Goal: Information Seeking & Learning: Check status

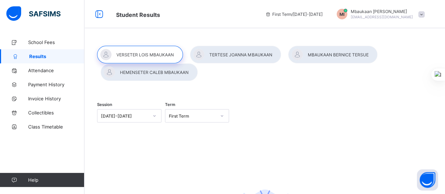
click at [52, 98] on span "Invoice History" at bounding box center [56, 99] width 56 height 6
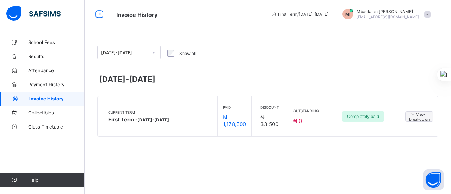
click at [418, 117] on span "View breakdown" at bounding box center [419, 116] width 20 height 11
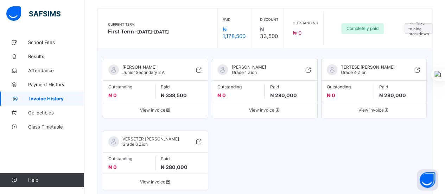
scroll to position [88, 0]
click at [156, 112] on span "View invoice" at bounding box center [155, 109] width 94 height 5
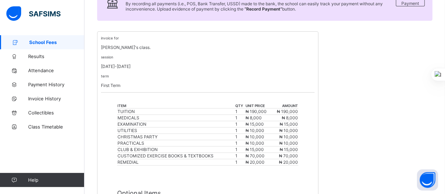
scroll to position [116, 0]
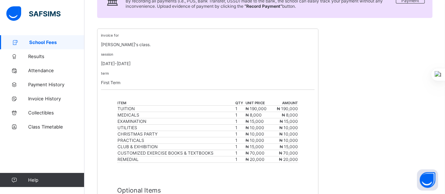
click at [51, 43] on span "School Fees" at bounding box center [56, 42] width 55 height 6
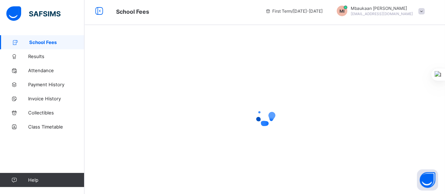
scroll to position [3, 0]
click at [47, 96] on span "Invoice History" at bounding box center [56, 99] width 56 height 6
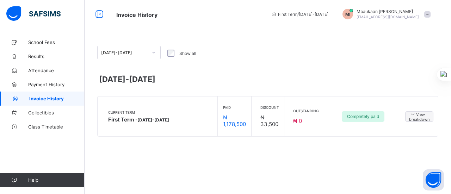
click at [426, 117] on span "View breakdown" at bounding box center [419, 116] width 20 height 11
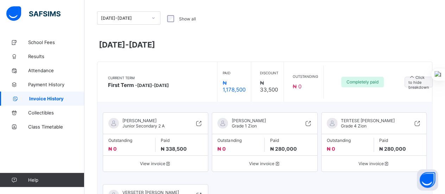
scroll to position [35, 0]
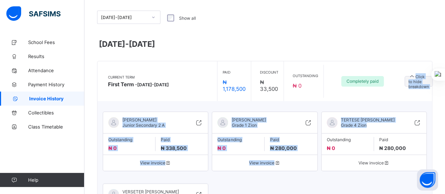
drag, startPoint x: 426, startPoint y: 117, endPoint x: 404, endPoint y: 93, distance: 32.1
click at [404, 93] on div "Current Term First Term - [DATE]-[DATE] Paid ₦ 1,178,500 Discount ₦ 33,500 Outs…" at bounding box center [265, 158] width 336 height 195
click at [378, 101] on div "HEMENSETER CALEB MBAUKAAN Junior Secondary 2 A Outstanding ₦ 0 Paid ₦ 338,500 V…" at bounding box center [265, 178] width 335 height 154
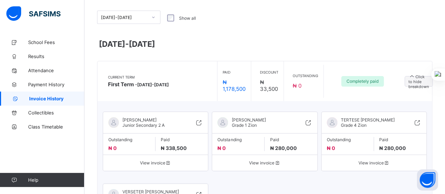
click at [359, 83] on span "Completely paid" at bounding box center [363, 81] width 32 height 5
click at [406, 92] on div "Current Term First Term - [DATE]-[DATE] Paid ₦ 1,178,500 Discount ₦ 33,500 Outs…" at bounding box center [265, 81] width 335 height 40
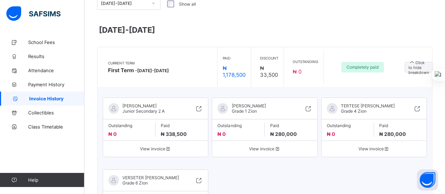
scroll to position [63, 0]
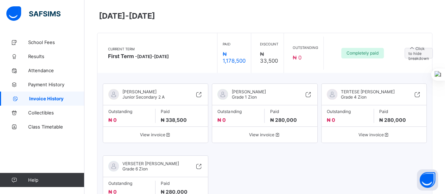
click at [412, 48] on icon at bounding box center [412, 48] width 7 height 6
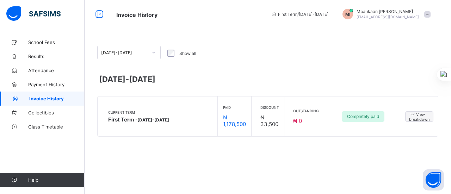
click at [367, 114] on span "Completely paid" at bounding box center [363, 116] width 32 height 5
click at [410, 113] on icon at bounding box center [412, 114] width 7 height 6
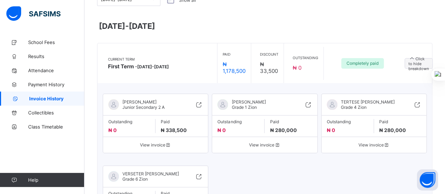
scroll to position [54, 0]
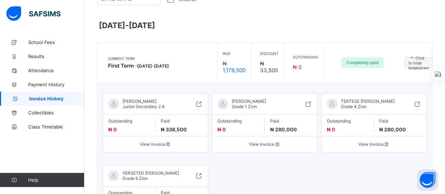
click at [201, 102] on icon at bounding box center [199, 103] width 8 height 7
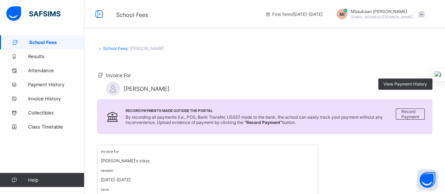
click at [50, 88] on link "Payment History" at bounding box center [42, 84] width 85 height 14
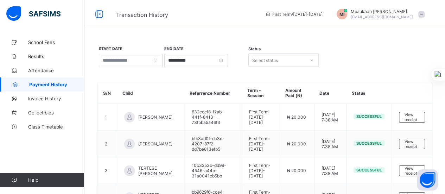
click at [415, 115] on span "View receipt" at bounding box center [412, 117] width 15 height 10
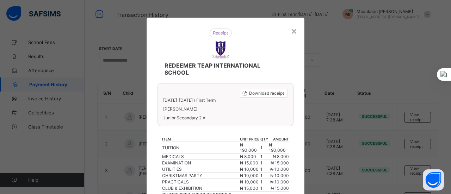
click at [269, 96] on div "Download receipt" at bounding box center [264, 93] width 48 height 9
click at [293, 30] on div "×" at bounding box center [294, 31] width 7 height 12
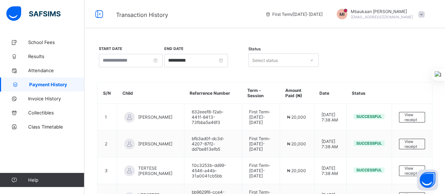
click at [418, 142] on span "View receipt" at bounding box center [412, 144] width 15 height 10
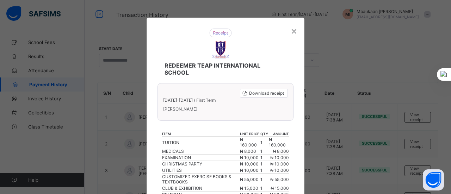
click at [261, 93] on span "Download receipt" at bounding box center [266, 92] width 35 height 5
click at [293, 29] on div "×" at bounding box center [294, 31] width 7 height 12
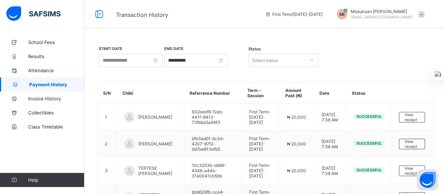
click at [413, 166] on span "View receipt" at bounding box center [412, 171] width 15 height 10
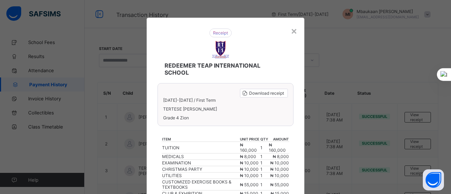
click at [270, 93] on span "Download receipt" at bounding box center [266, 92] width 35 height 5
click at [292, 29] on div "×" at bounding box center [294, 31] width 7 height 12
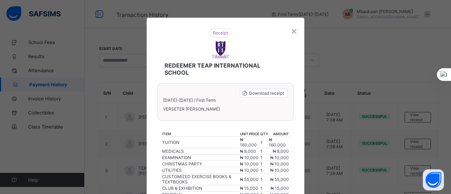
click at [265, 93] on span "Download receipt" at bounding box center [266, 92] width 35 height 5
click at [293, 30] on div "×" at bounding box center [294, 31] width 7 height 12
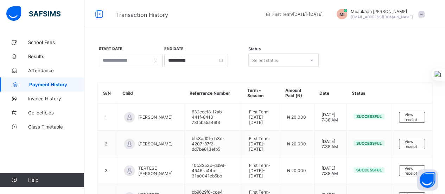
click at [39, 60] on link "Results" at bounding box center [42, 56] width 85 height 14
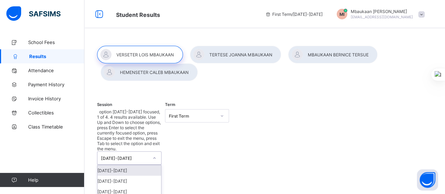
click at [156, 155] on icon at bounding box center [154, 158] width 4 height 7
click at [130, 176] on div "[DATE]-[DATE]" at bounding box center [130, 181] width 64 height 11
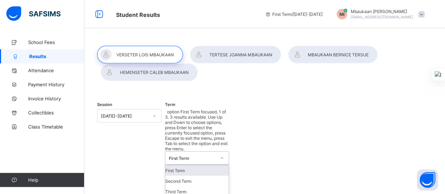
click at [224, 152] on div at bounding box center [222, 157] width 12 height 11
click at [188, 186] on div "Third Term" at bounding box center [198, 191] width 64 height 11
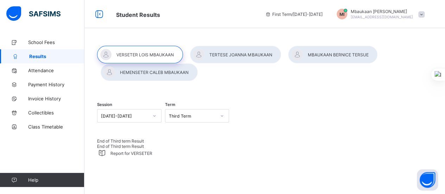
click at [158, 78] on div at bounding box center [149, 72] width 97 height 18
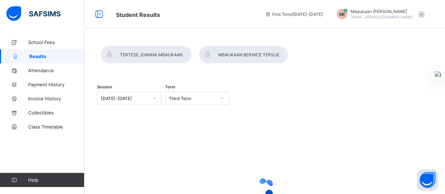
click at [144, 46] on div at bounding box center [265, 46] width 336 height 0
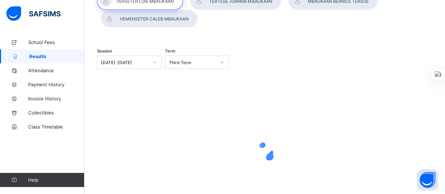
scroll to position [56, 0]
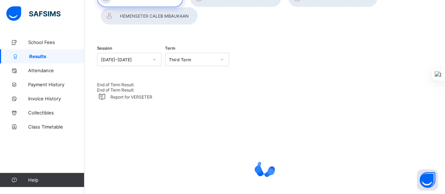
click at [120, 87] on span "End of Term Result" at bounding box center [115, 84] width 37 height 5
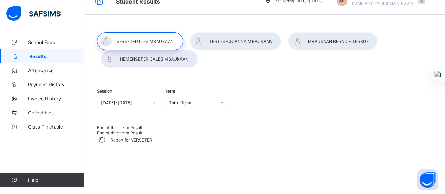
scroll to position [13, 0]
click at [162, 56] on div at bounding box center [149, 59] width 97 height 18
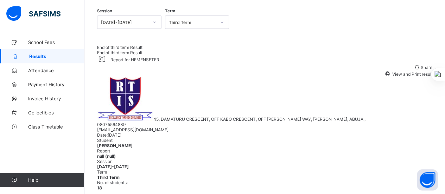
scroll to position [79, 0]
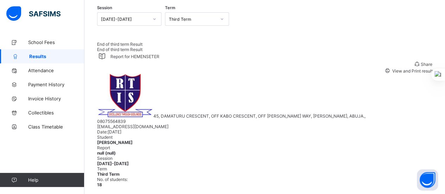
click at [404, 74] on span "View and Print result" at bounding box center [413, 70] width 42 height 5
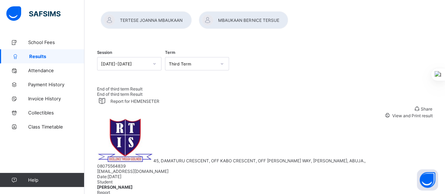
scroll to position [24, 0]
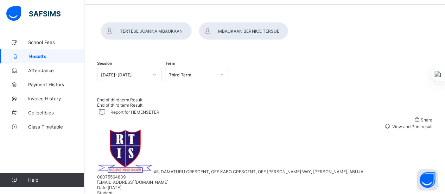
click at [163, 22] on div at bounding box center [265, 22] width 336 height 0
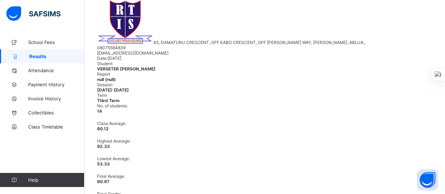
scroll to position [170, 0]
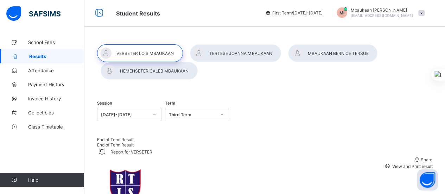
scroll to position [0, 0]
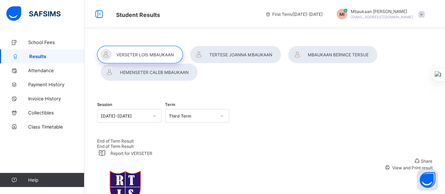
click at [258, 54] on div at bounding box center [235, 55] width 91 height 18
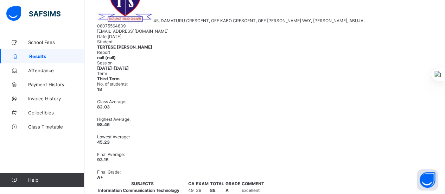
scroll to position [175, 0]
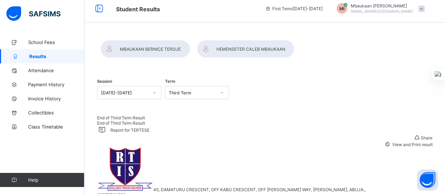
scroll to position [0, 0]
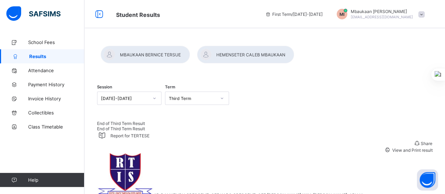
click at [190, 55] on div at bounding box center [145, 55] width 89 height 18
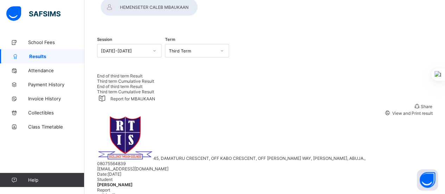
scroll to position [70, 0]
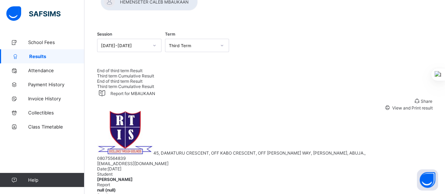
click at [411, 111] on span "View and Print result" at bounding box center [413, 107] width 42 height 5
click at [44, 43] on span "School Fees" at bounding box center [56, 42] width 56 height 6
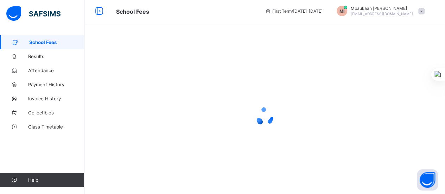
scroll to position [3, 0]
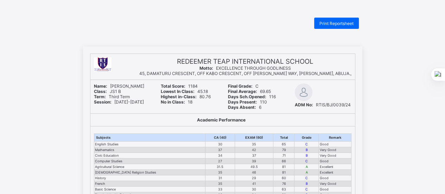
click at [344, 27] on div "Print Reportsheet" at bounding box center [336, 23] width 45 height 11
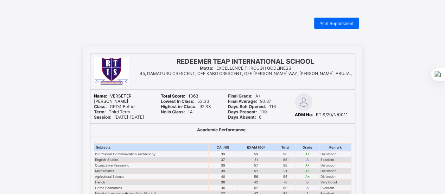
click at [349, 23] on span "Print Reportsheet" at bounding box center [337, 23] width 34 height 5
click at [344, 24] on span "Print Reportsheet" at bounding box center [337, 23] width 34 height 5
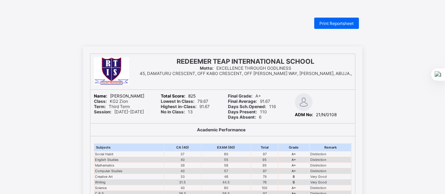
click at [342, 23] on span "Print Reportsheet" at bounding box center [337, 23] width 34 height 5
click at [348, 168] on td "Distinction" at bounding box center [331, 171] width 42 height 6
